Goal: Task Accomplishment & Management: Use online tool/utility

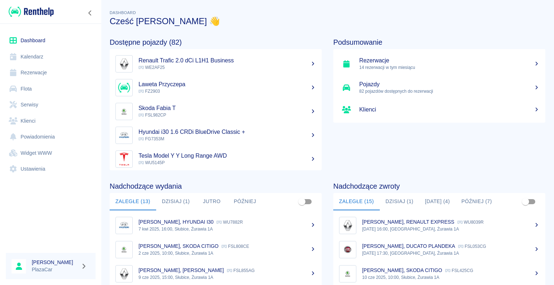
click at [400, 201] on button "Dzisiaj (1)" at bounding box center [400, 201] width 40 height 17
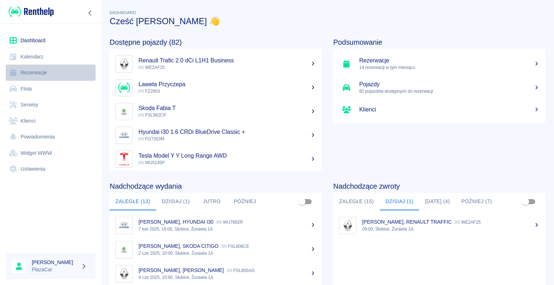
click at [37, 70] on link "Rezerwacje" at bounding box center [51, 73] width 90 height 16
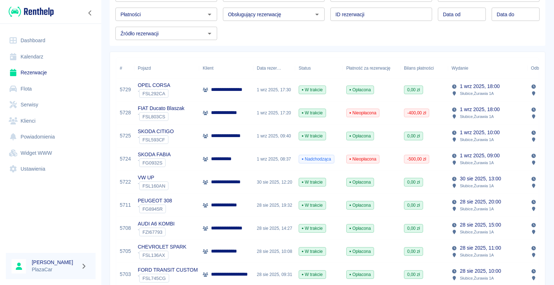
scroll to position [72, 0]
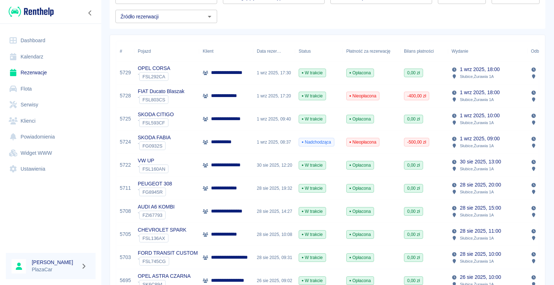
click at [226, 144] on p "**********" at bounding box center [225, 142] width 29 height 8
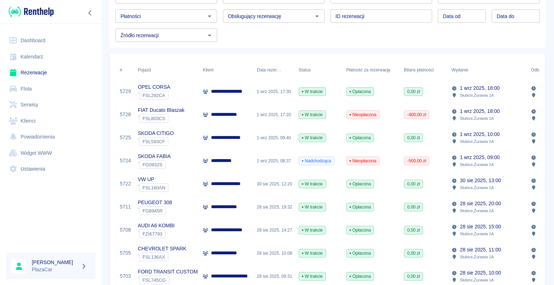
scroll to position [72, 0]
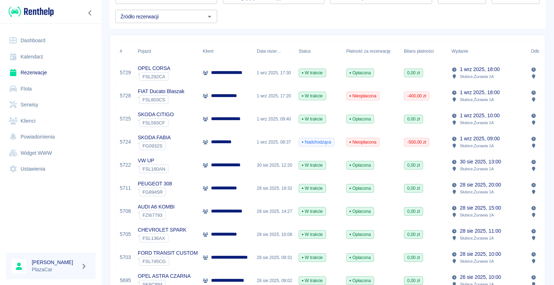
click at [203, 234] on icon at bounding box center [205, 234] width 5 height 4
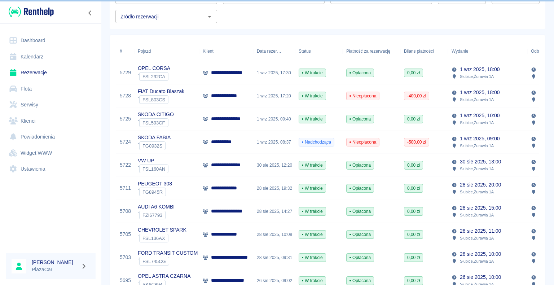
click at [236, 234] on p "**********" at bounding box center [228, 235] width 34 height 8
click at [36, 41] on link "Dashboard" at bounding box center [51, 40] width 90 height 16
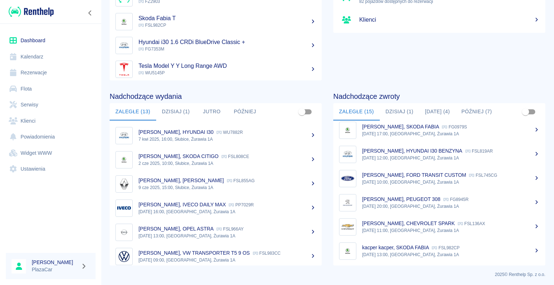
scroll to position [91, 0]
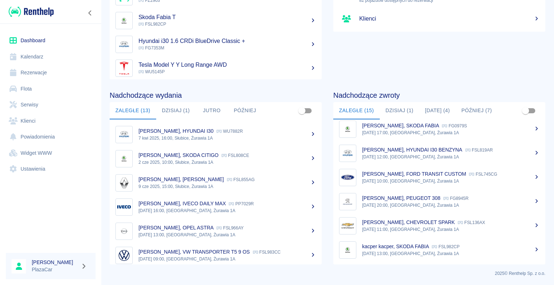
click at [408, 224] on p "[PERSON_NAME], CHEVROLET SPARK" at bounding box center [408, 222] width 93 height 6
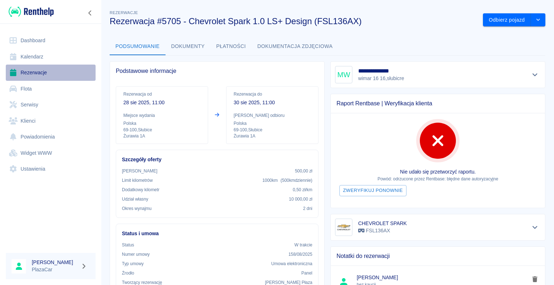
click at [36, 71] on link "Rezerwacje" at bounding box center [51, 73] width 90 height 16
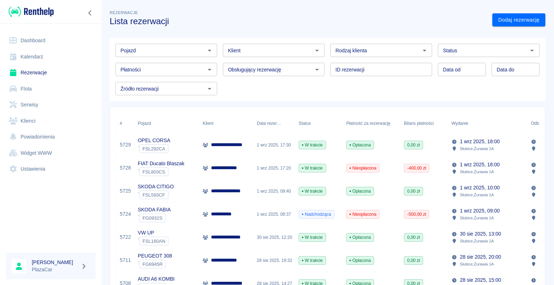
click at [240, 146] on p "**********" at bounding box center [231, 145] width 40 height 8
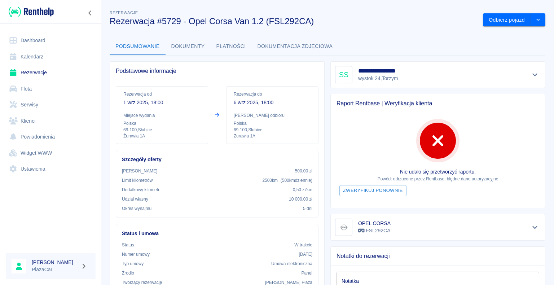
click at [32, 73] on link "Rezerwacje" at bounding box center [51, 73] width 90 height 16
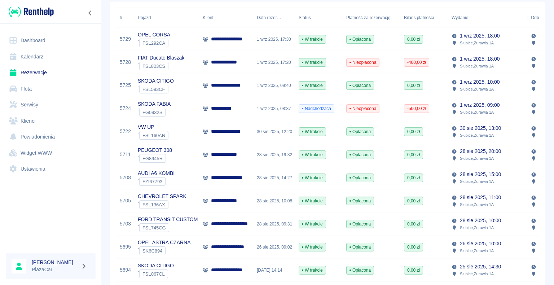
scroll to position [108, 0]
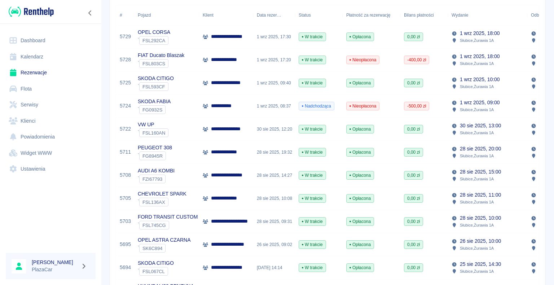
click at [359, 199] on span "Opłacona" at bounding box center [360, 198] width 27 height 6
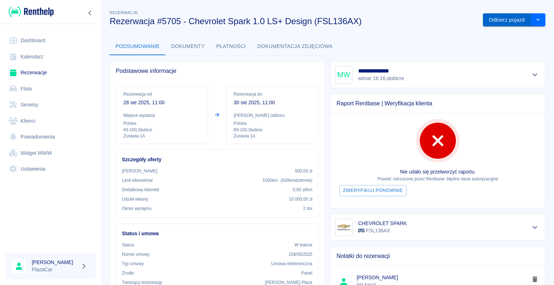
click at [492, 19] on button "Odbierz pojazd" at bounding box center [507, 19] width 48 height 13
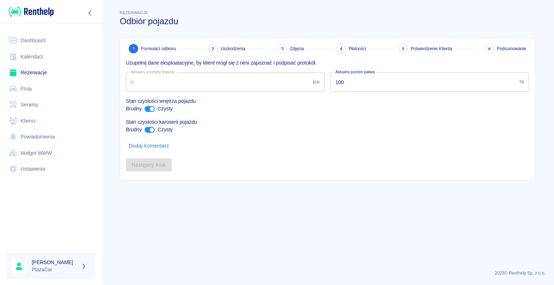
type input "26890"
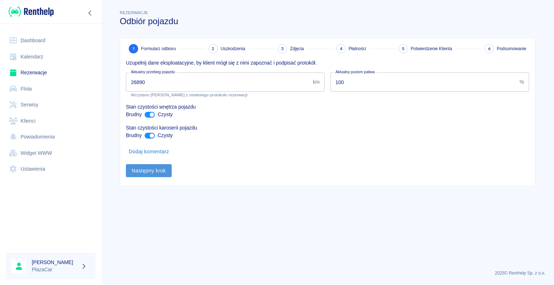
click at [151, 172] on button "Następny krok" at bounding box center [149, 170] width 46 height 13
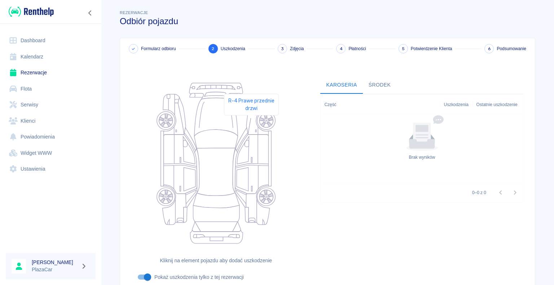
scroll to position [59, 0]
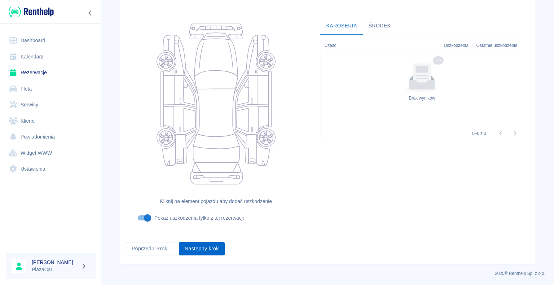
click at [199, 245] on button "Następny krok" at bounding box center [202, 248] width 46 height 13
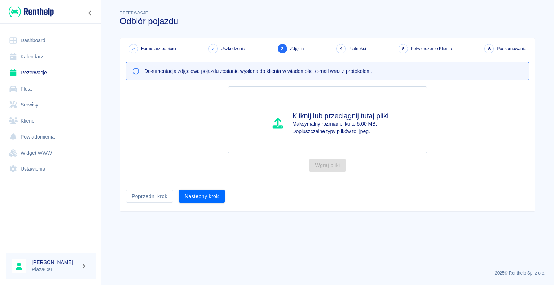
scroll to position [0, 0]
click at [203, 193] on button "Następny krok" at bounding box center [202, 196] width 46 height 13
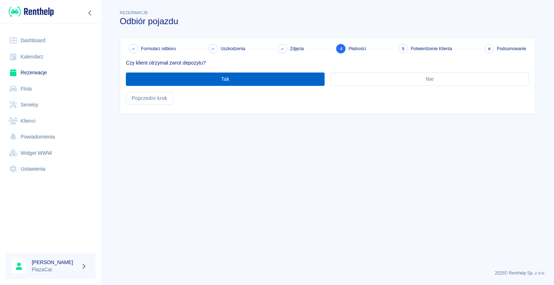
click at [229, 76] on button "Tak" at bounding box center [225, 79] width 199 height 13
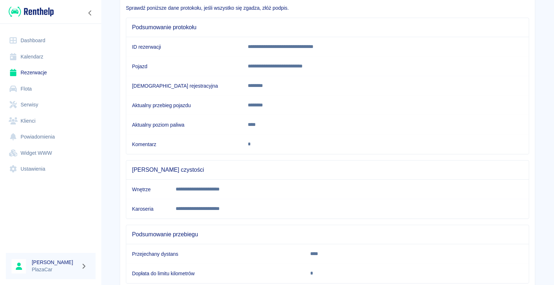
scroll to position [101, 0]
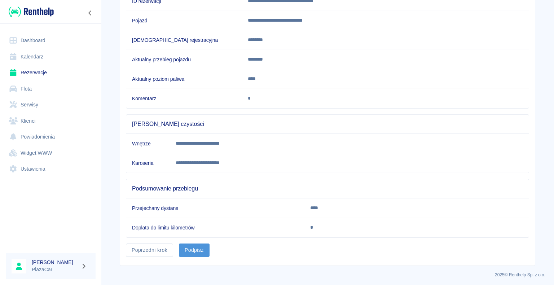
click at [192, 247] on button "Podpisz" at bounding box center [194, 249] width 31 height 13
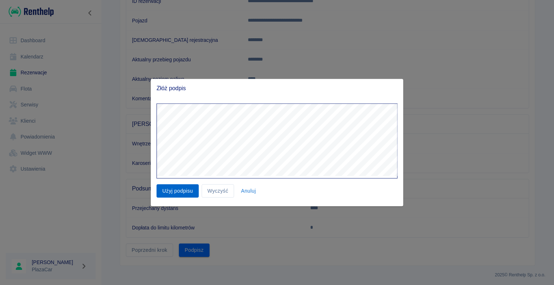
click at [174, 190] on button "Użyj podpisu" at bounding box center [178, 190] width 42 height 13
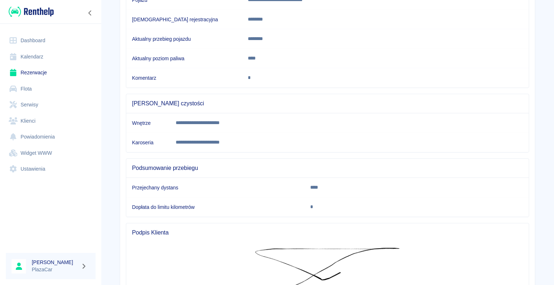
scroll to position [212, 0]
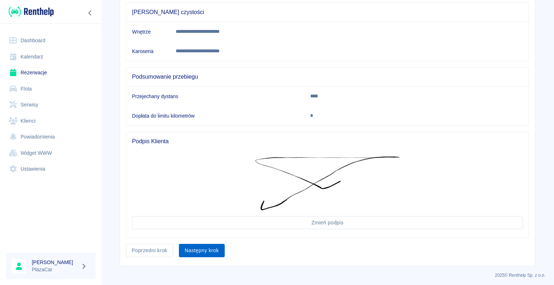
click at [198, 247] on button "Następny krok" at bounding box center [202, 250] width 46 height 13
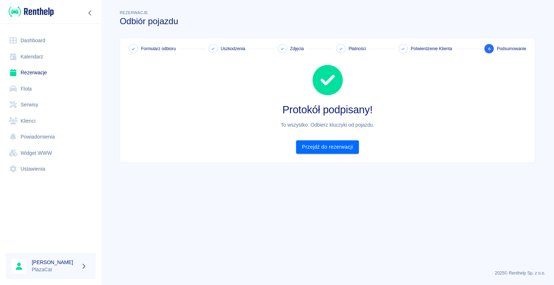
scroll to position [0, 0]
click at [325, 145] on link "Przejdź do rezerwacji" at bounding box center [327, 146] width 62 height 13
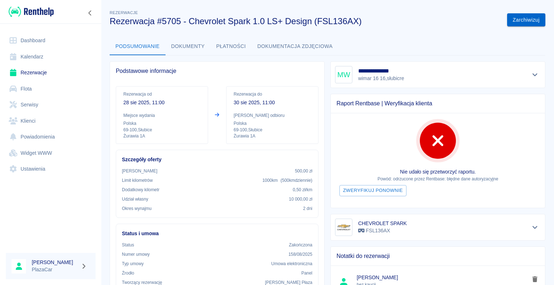
click at [522, 21] on button "Zarchiwizuj" at bounding box center [526, 19] width 38 height 13
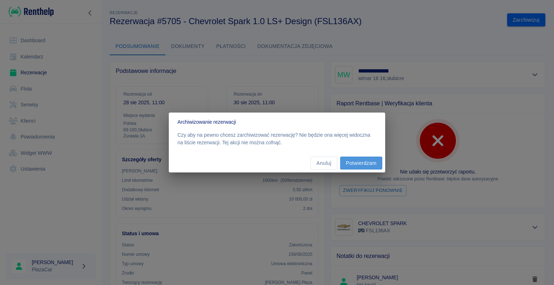
click at [361, 164] on button "Potwierdzam" at bounding box center [361, 163] width 42 height 13
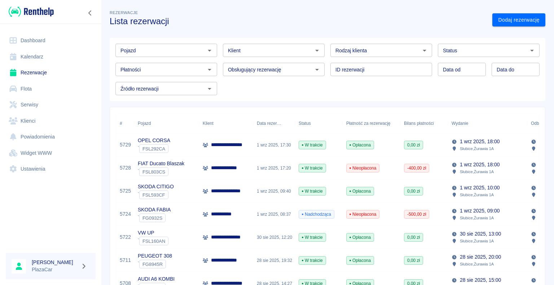
click at [189, 214] on div "SKODA FABIA ` FG0932S" at bounding box center [166, 214] width 65 height 23
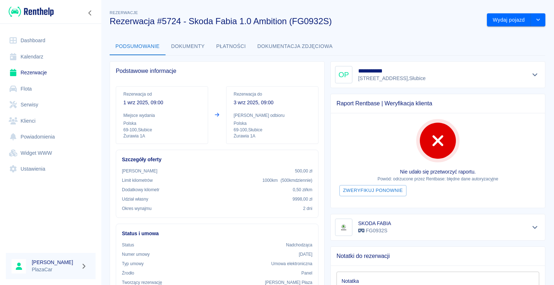
click at [32, 73] on link "Rezerwacje" at bounding box center [51, 73] width 90 height 16
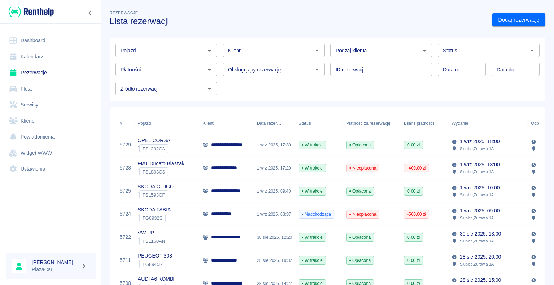
click at [303, 22] on h3 "Lista rezerwacji" at bounding box center [298, 21] width 377 height 10
